Goal: Task Accomplishment & Management: Manage account settings

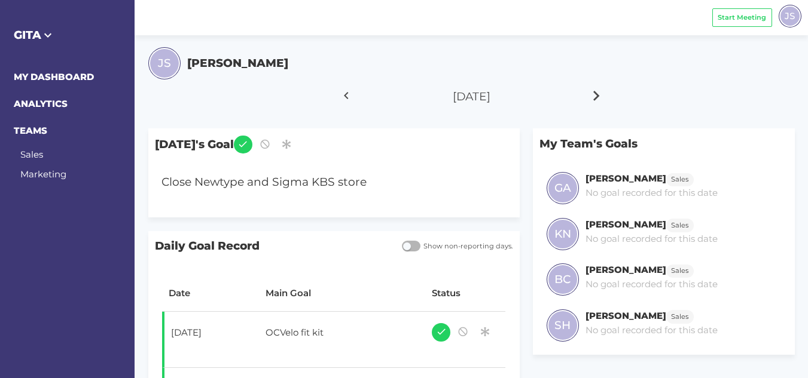
click at [596, 93] on icon at bounding box center [597, 96] width 20 height 30
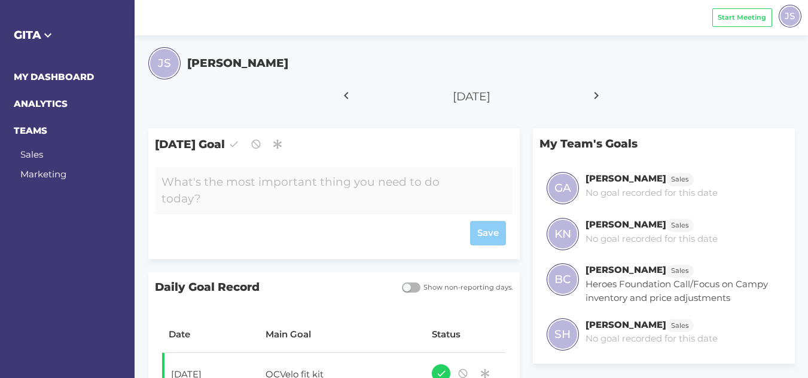
click at [249, 180] on div at bounding box center [319, 190] width 328 height 47
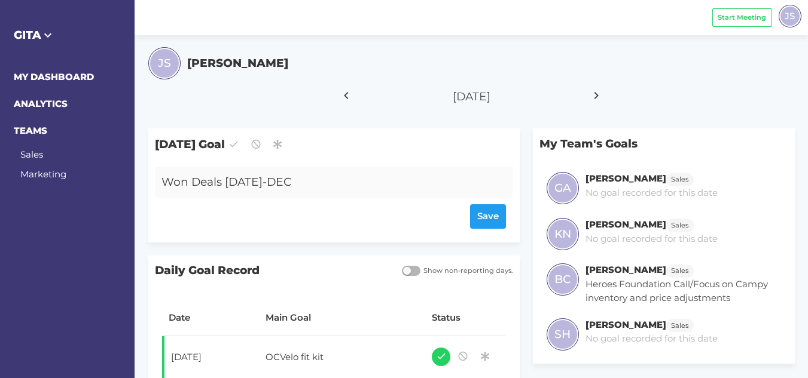
click at [165, 179] on div "Won Deals [DATE]-DEC" at bounding box center [319, 182] width 328 height 30
click at [361, 179] on div "Contact "Won Deals [DATE]-DEC" at bounding box center [319, 182] width 328 height 30
click at [488, 214] on div "Save" at bounding box center [333, 216] width 344 height 25
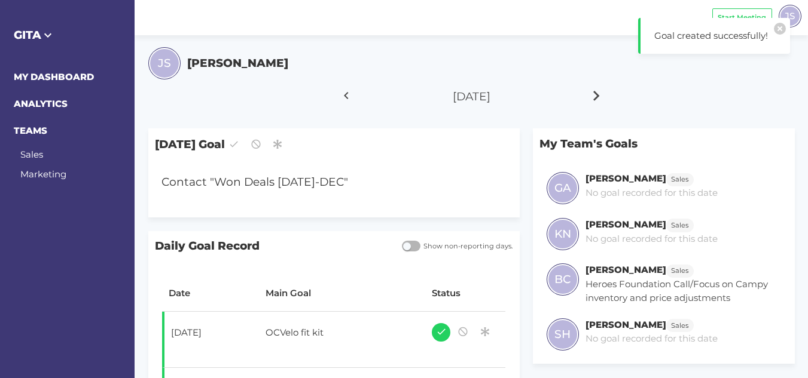
click at [599, 96] on icon at bounding box center [597, 96] width 20 height 30
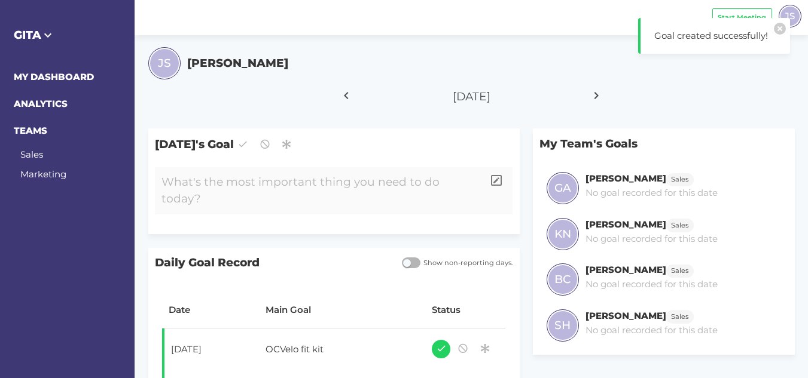
click at [297, 184] on div at bounding box center [319, 190] width 328 height 47
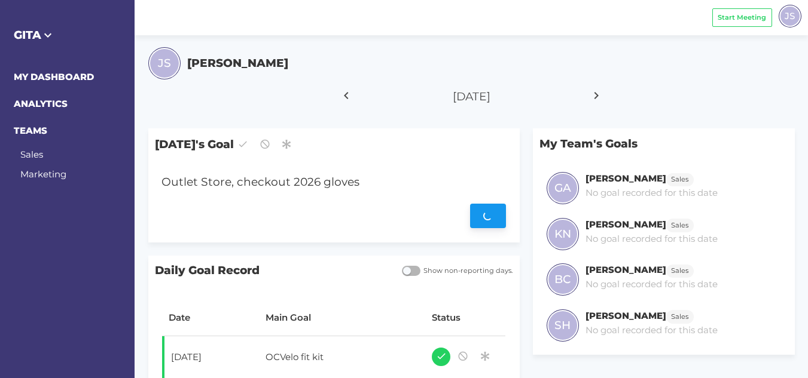
click at [480, 216] on div "Save" at bounding box center [333, 216] width 344 height 25
